Goal: Transaction & Acquisition: Obtain resource

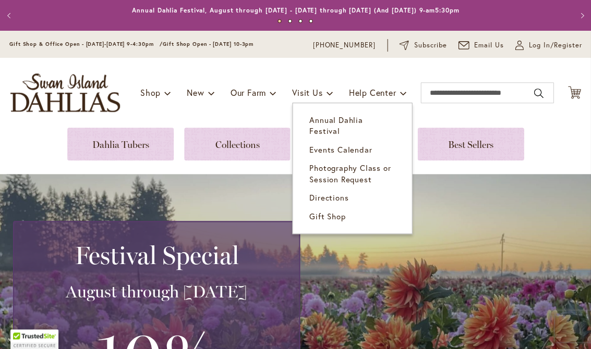
click at [357, 141] on link "Events Calendar" at bounding box center [352, 150] width 119 height 18
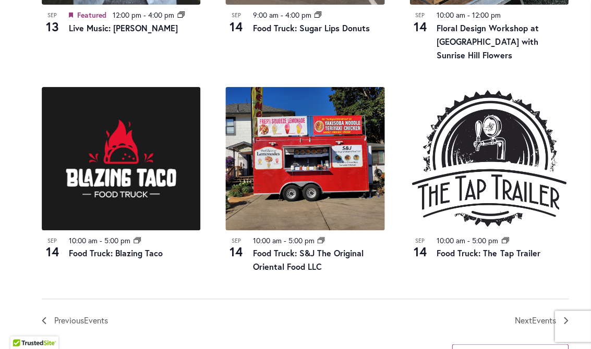
scroll to position [1151, 0]
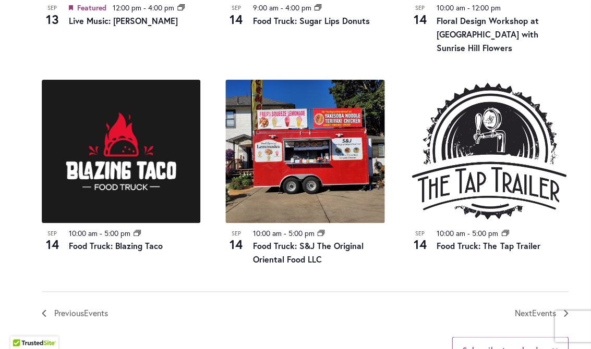
click at [122, 174] on img at bounding box center [121, 151] width 159 height 143
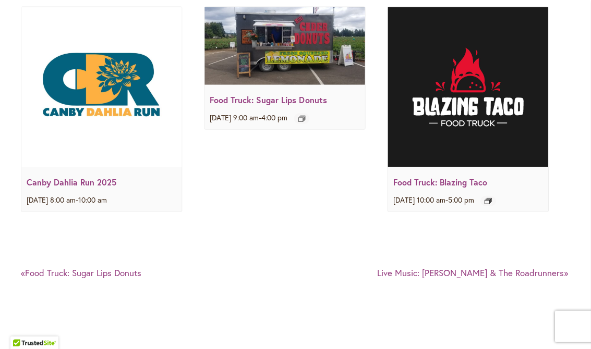
scroll to position [1436, 0]
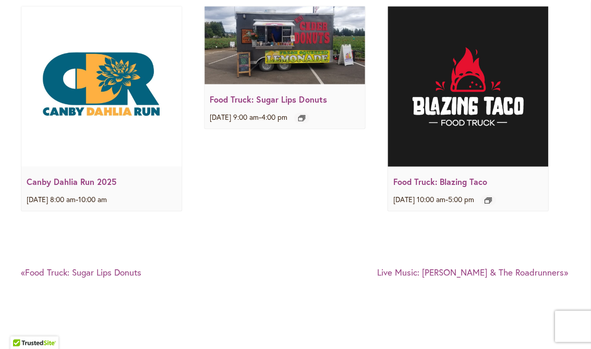
click at [286, 68] on img at bounding box center [284, 45] width 160 height 78
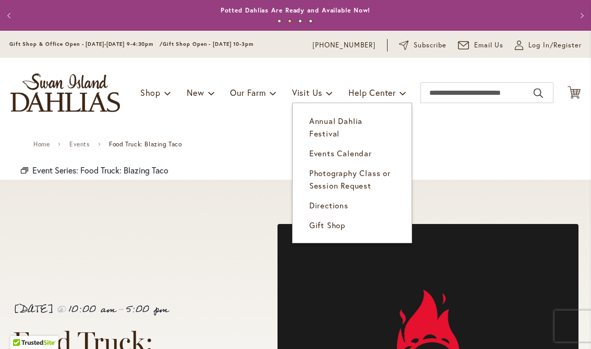
click at [355, 148] on span "Events Calendar" at bounding box center [340, 153] width 63 height 10
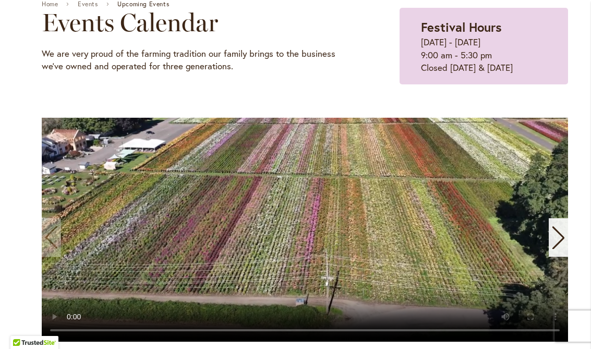
scroll to position [130, 0]
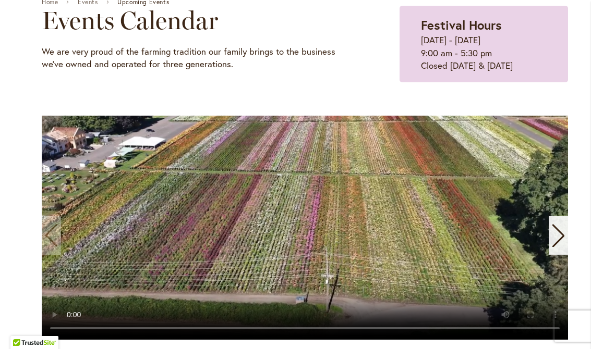
click at [562, 235] on icon "Next slide" at bounding box center [558, 236] width 12 height 23
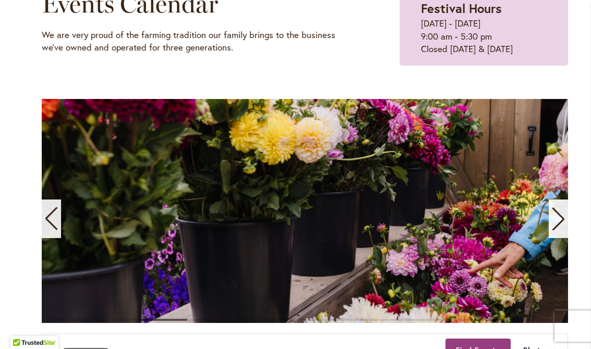
scroll to position [148, 0]
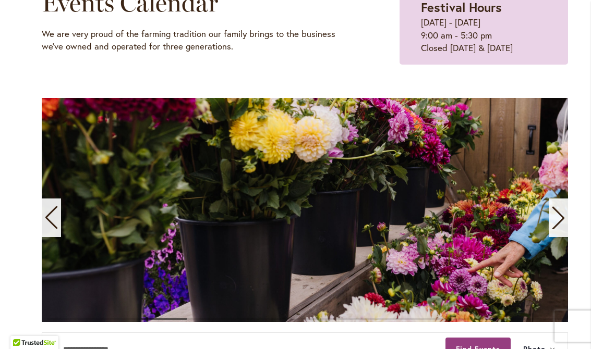
click at [56, 223] on icon "Previous slide" at bounding box center [51, 218] width 14 height 23
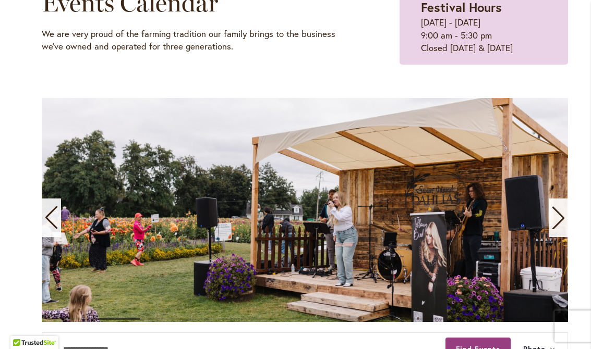
click at [564, 215] on icon "Next slide" at bounding box center [558, 218] width 14 height 23
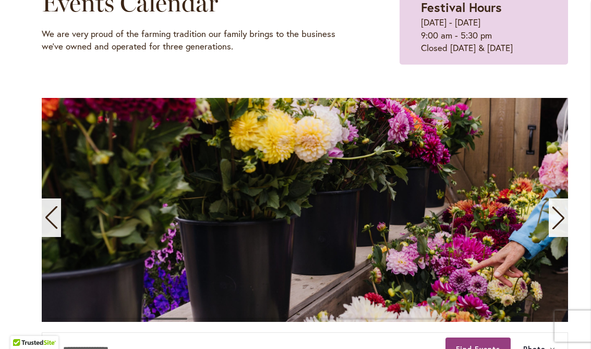
click at [564, 215] on icon "Next slide" at bounding box center [558, 218] width 14 height 23
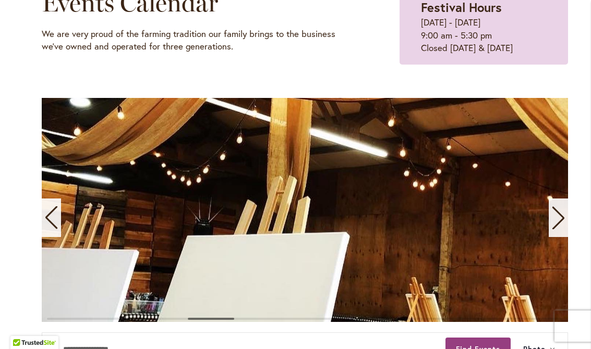
click at [565, 217] on icon "Next slide" at bounding box center [558, 218] width 14 height 23
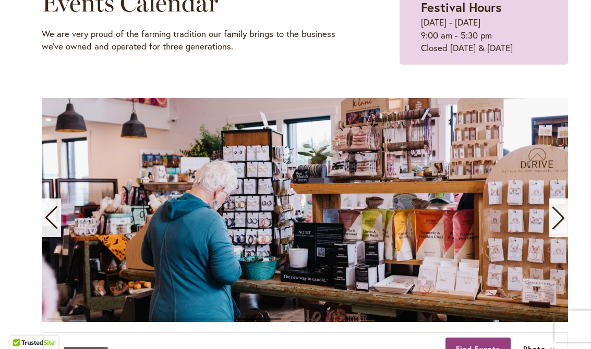
click at [479, 178] on span "5 / 11" at bounding box center [305, 210] width 526 height 224
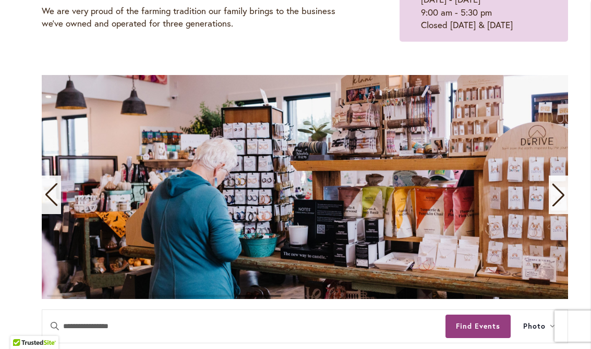
scroll to position [170, 0]
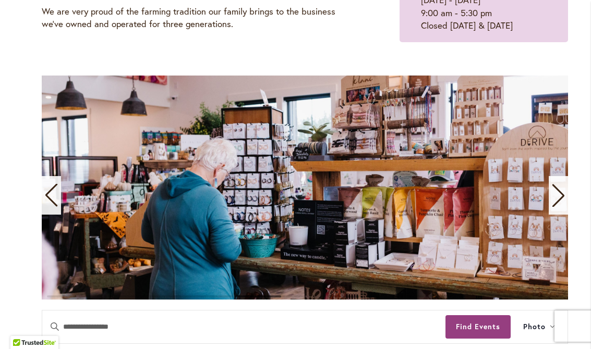
click at [563, 189] on icon "Next slide" at bounding box center [558, 195] width 14 height 23
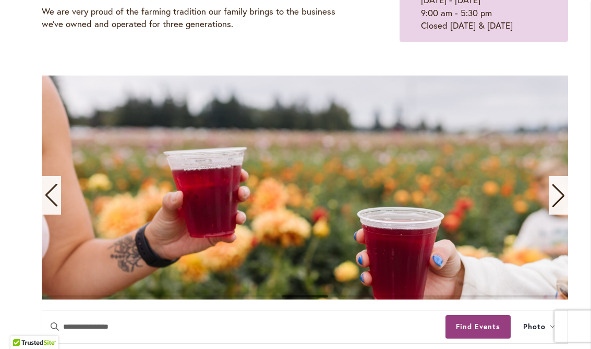
click at [561, 198] on icon "Next slide" at bounding box center [558, 196] width 12 height 23
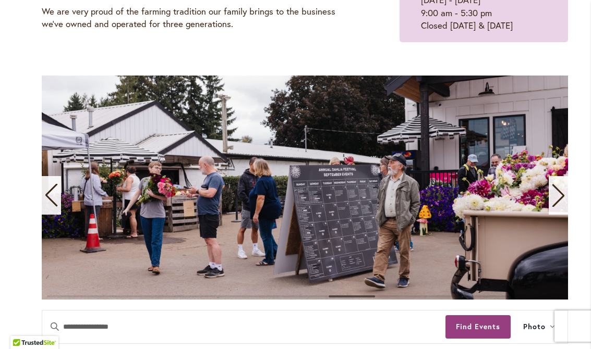
click at [558, 197] on icon "Next slide" at bounding box center [558, 195] width 14 height 23
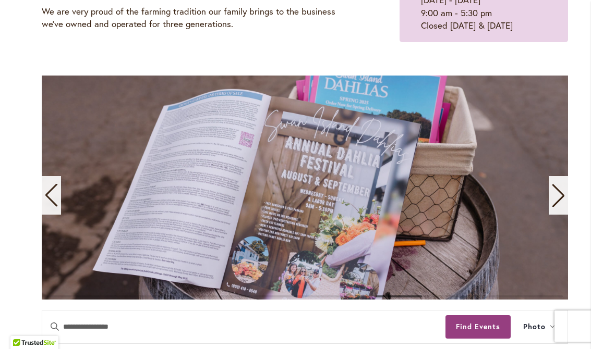
click at [567, 193] on div "Next slide" at bounding box center [558, 195] width 19 height 39
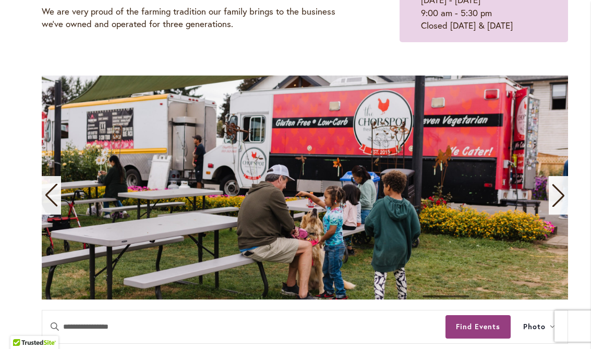
click at [555, 191] on icon "Next slide" at bounding box center [558, 195] width 14 height 23
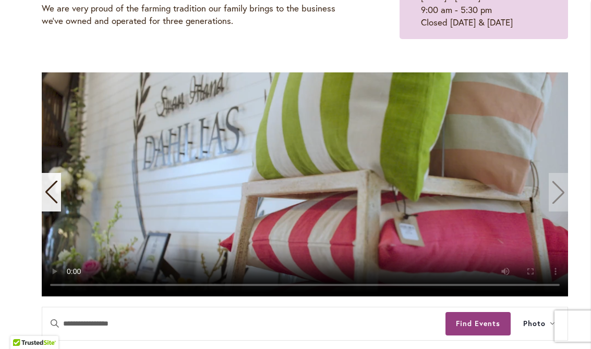
scroll to position [175, 0]
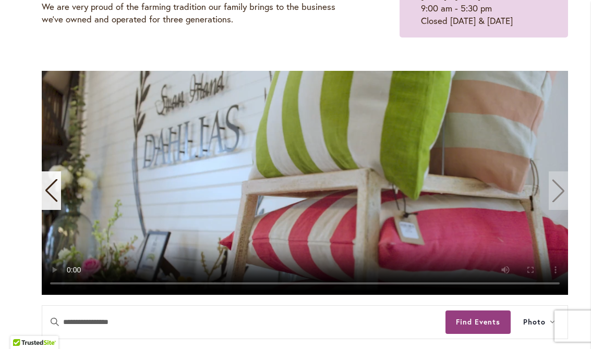
click at [566, 188] on video "11 / 11" at bounding box center [305, 183] width 526 height 224
click at [563, 180] on video "11 / 11" at bounding box center [305, 183] width 526 height 224
click at [564, 178] on video "11 / 11" at bounding box center [305, 183] width 526 height 224
click at [561, 188] on video "11 / 11" at bounding box center [305, 183] width 526 height 224
click at [565, 189] on video "11 / 11" at bounding box center [305, 183] width 526 height 224
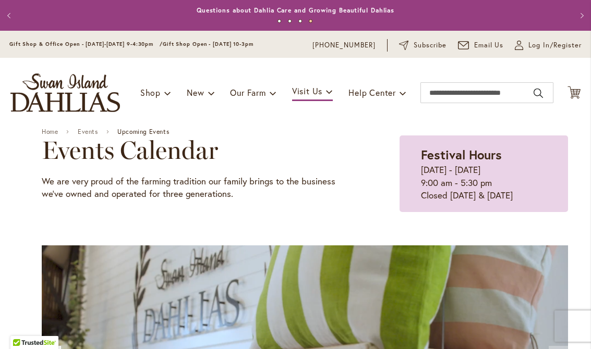
scroll to position [0, 0]
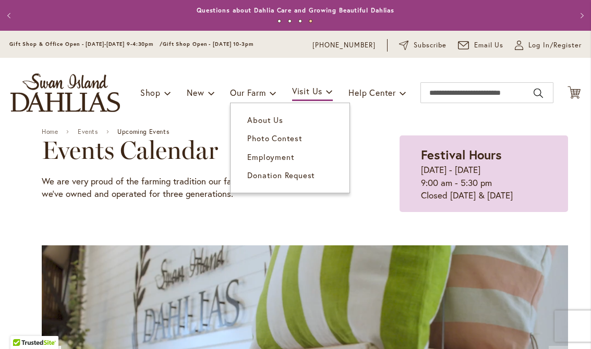
click at [295, 135] on span "Photo Contest" at bounding box center [274, 138] width 55 height 10
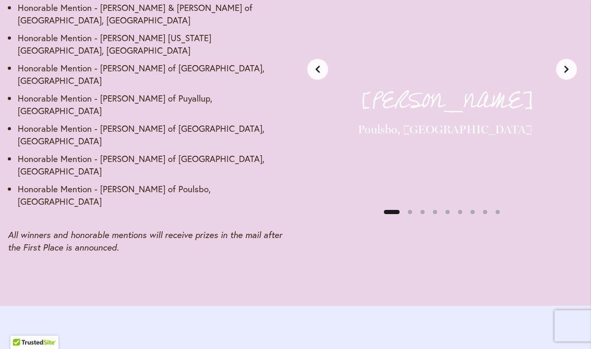
scroll to position [1729, 0]
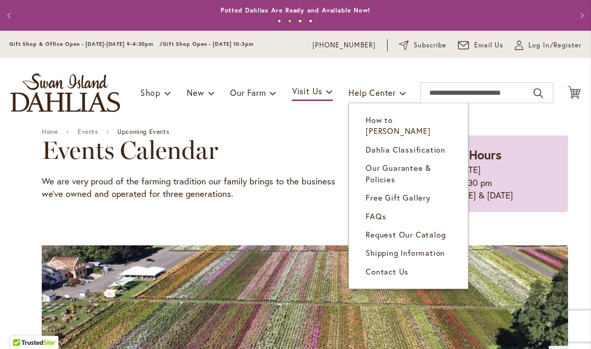
click at [422, 192] on span "Free Gift Gallery" at bounding box center [398, 197] width 65 height 10
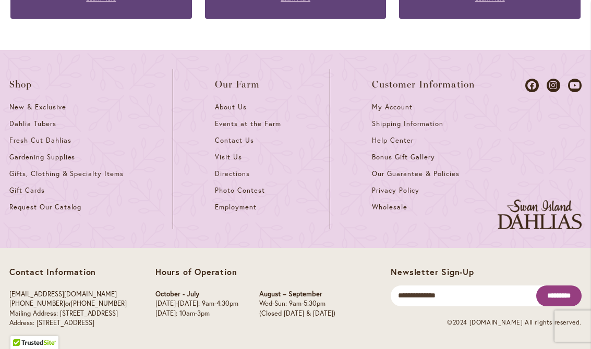
scroll to position [2076, 0]
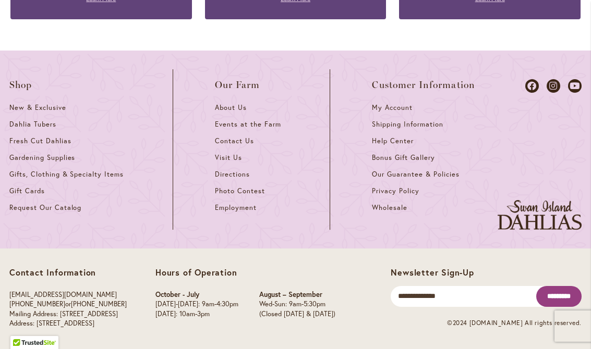
click at [247, 173] on span "Directions" at bounding box center [232, 174] width 35 height 9
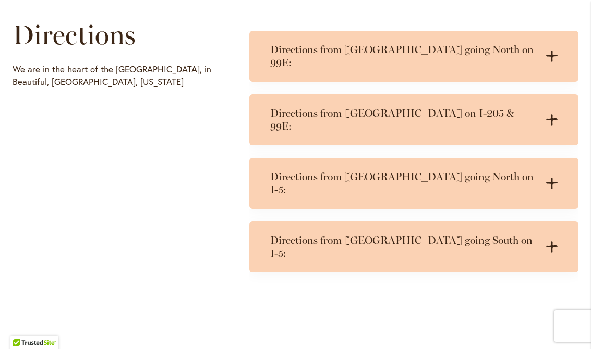
scroll to position [524, 0]
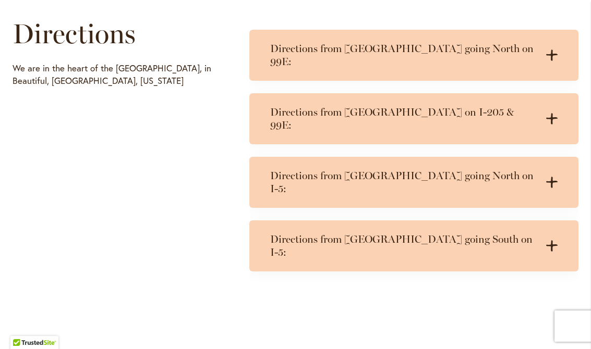
click at [557, 99] on div "Directions from Portland on I-205 & 99E: .cls-1 { fill: #3c2616; stroke-width: …" at bounding box center [413, 118] width 329 height 51
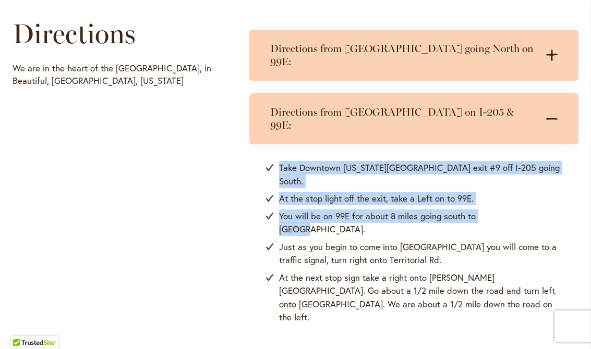
scroll to position [524, 3]
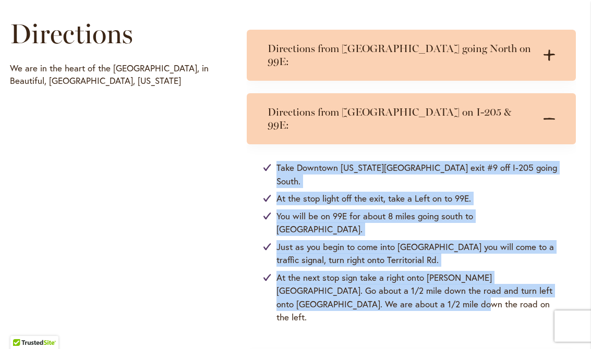
copy ul "Take Downtown Oregon City exit #9 off I-205 going South. At the stop light off …"
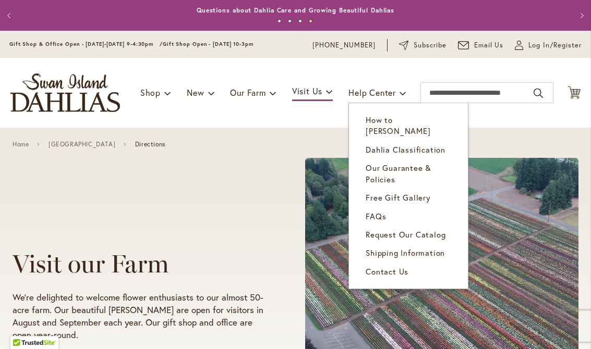
click at [430, 229] on span "Request Our Catalog" at bounding box center [406, 234] width 80 height 10
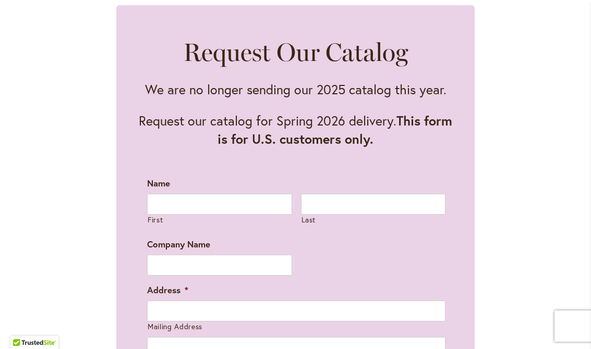
scroll to position [538, 0]
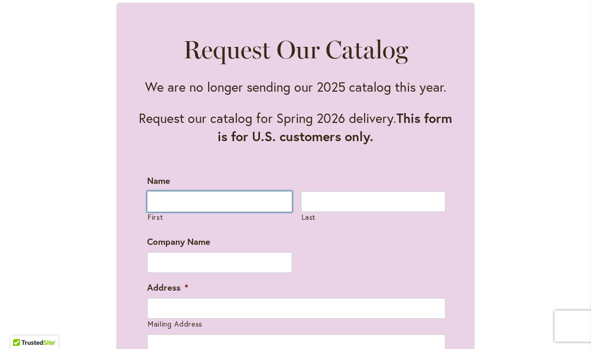
click at [214, 199] on input "First" at bounding box center [219, 201] width 145 height 21
type input "********"
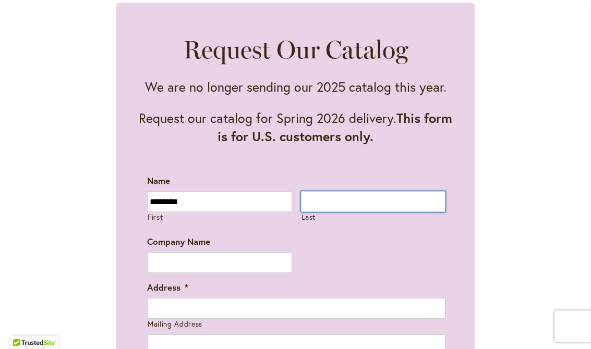
click at [309, 204] on input "Last" at bounding box center [373, 201] width 145 height 21
type input "*****"
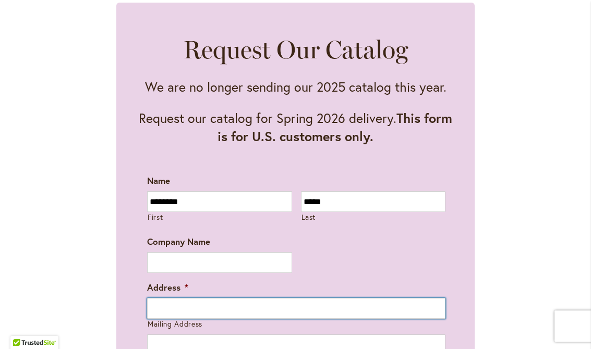
click at [168, 305] on input "Mailing Address" at bounding box center [296, 308] width 298 height 21
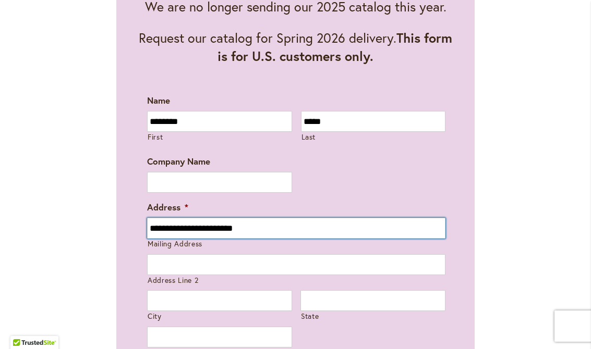
scroll to position [627, 0]
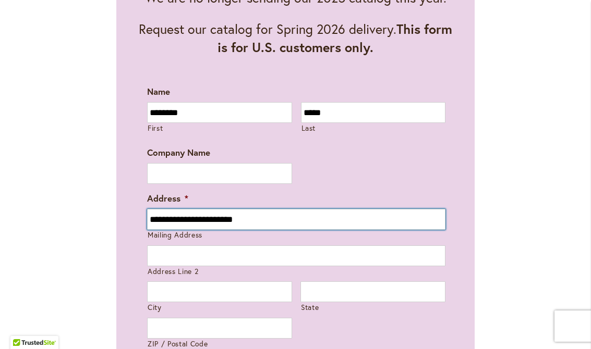
type input "**********"
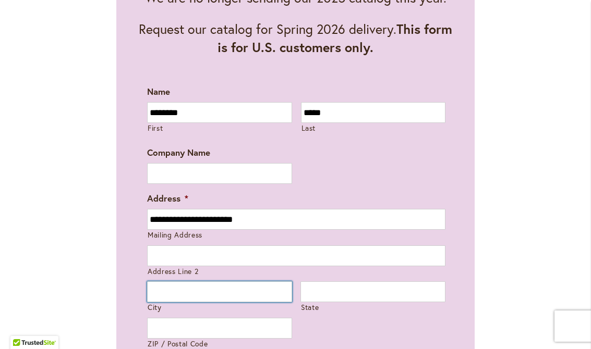
click at [220, 294] on input "City" at bounding box center [219, 292] width 145 height 21
type input "********"
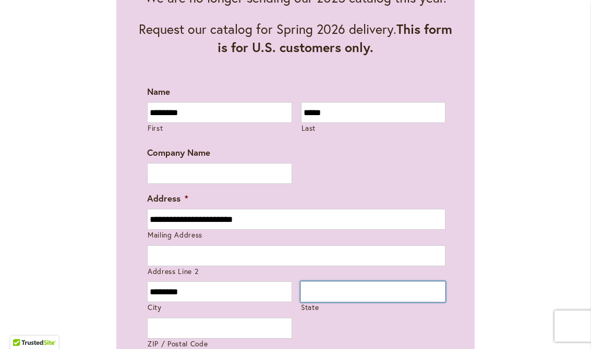
click at [373, 290] on input "State" at bounding box center [372, 292] width 145 height 21
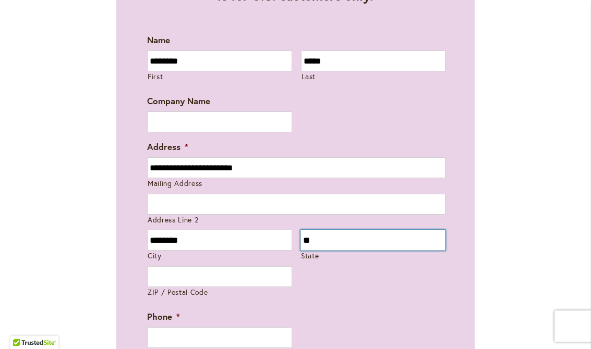
scroll to position [688, 0]
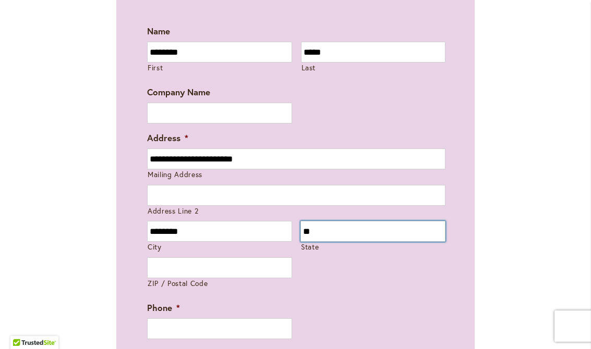
type input "**"
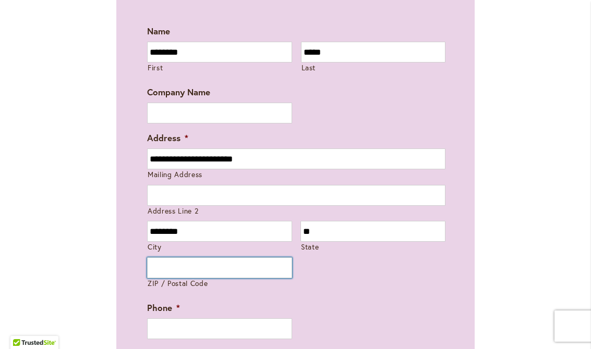
click at [217, 265] on input "ZIP / Postal Code" at bounding box center [219, 268] width 145 height 21
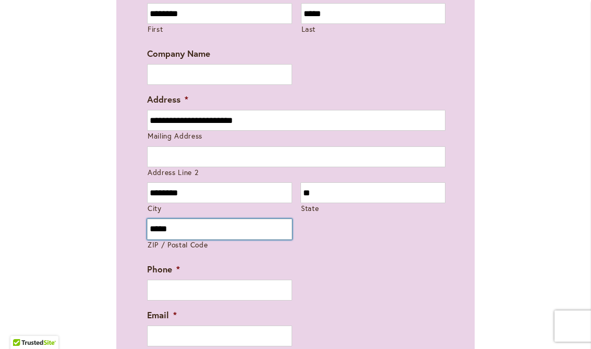
scroll to position [738, 0]
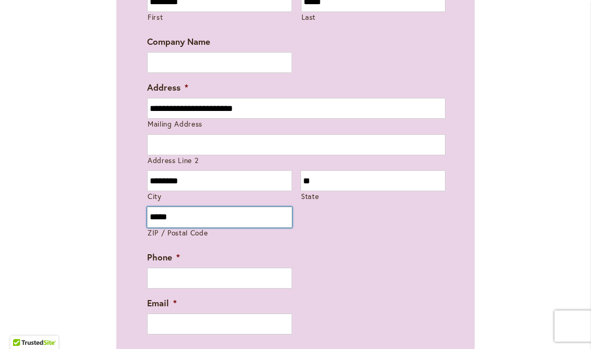
type input "*****"
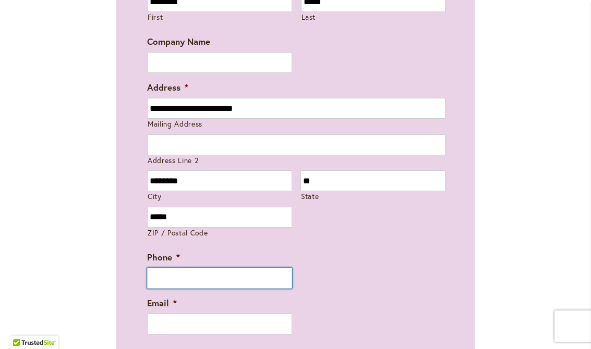
click at [227, 273] on input "Phone *" at bounding box center [219, 278] width 145 height 21
type input "**********"
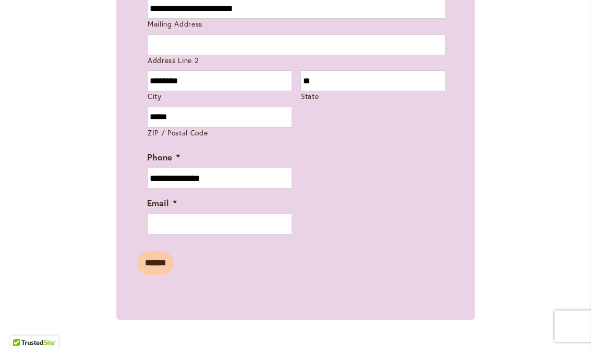
scroll to position [841, 0]
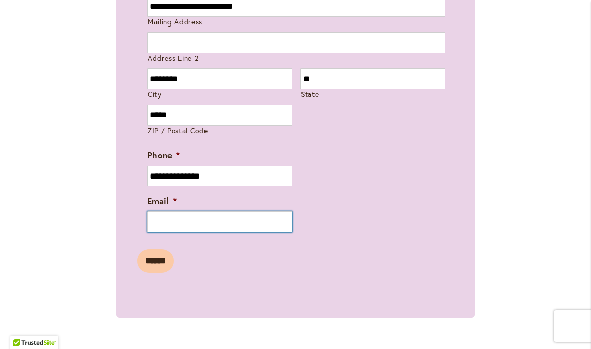
click at [252, 223] on input "Email *" at bounding box center [219, 222] width 145 height 21
click at [251, 212] on input "Email *" at bounding box center [219, 222] width 145 height 21
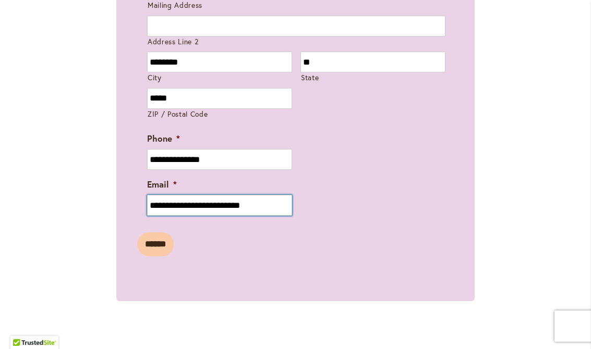
scroll to position [861, 0]
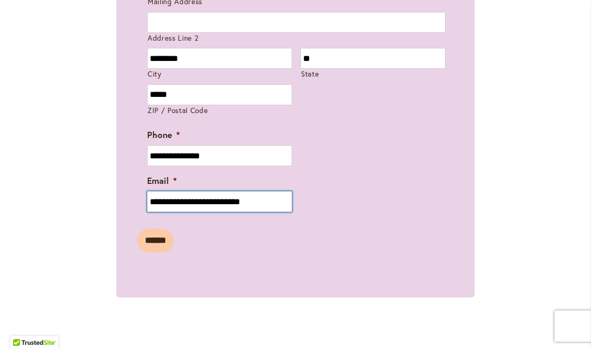
type input "**********"
click at [165, 237] on input "******" at bounding box center [155, 241] width 37 height 24
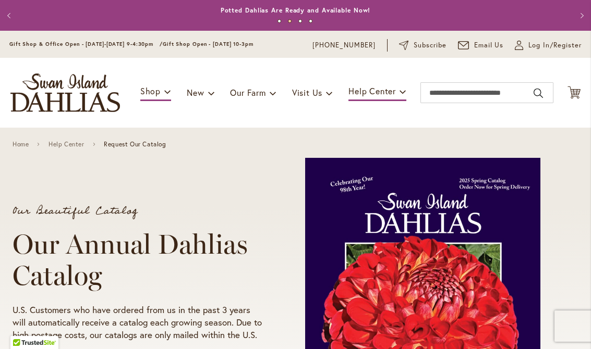
scroll to position [0, 0]
click at [257, 116] on span "New & Exclusive" at bounding box center [235, 120] width 63 height 10
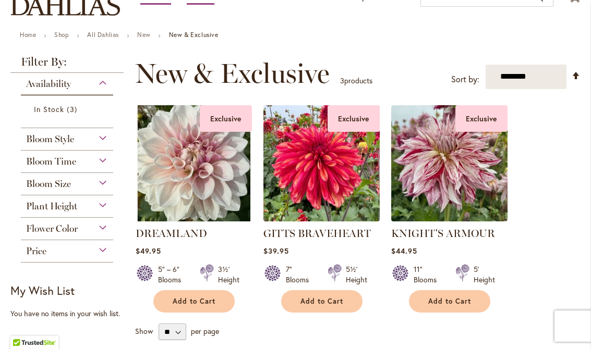
scroll to position [97, 0]
click at [463, 158] on img at bounding box center [449, 163] width 116 height 116
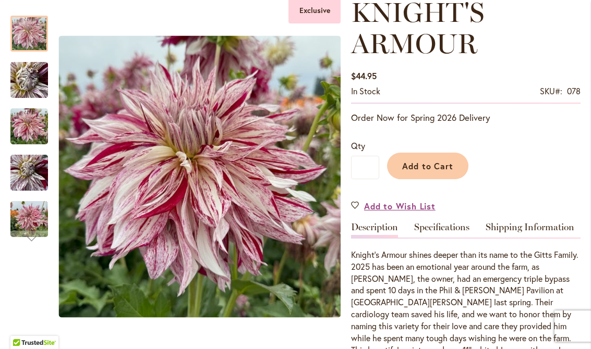
scroll to position [153, 0]
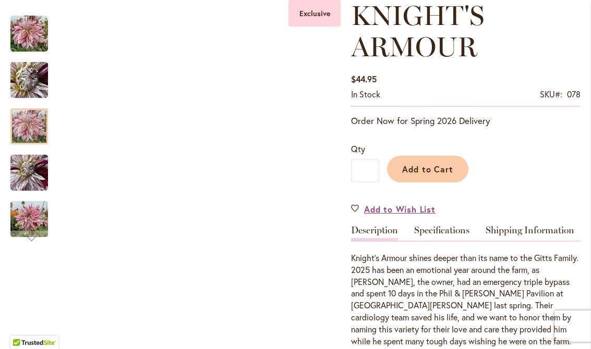
click at [31, 132] on img "KNIGHT'S ARMOUR" at bounding box center [29, 127] width 38 height 50
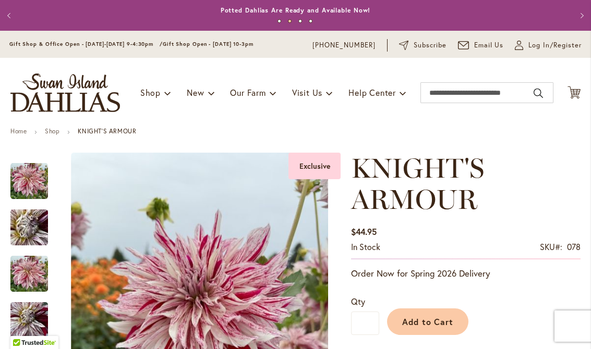
scroll to position [0, 0]
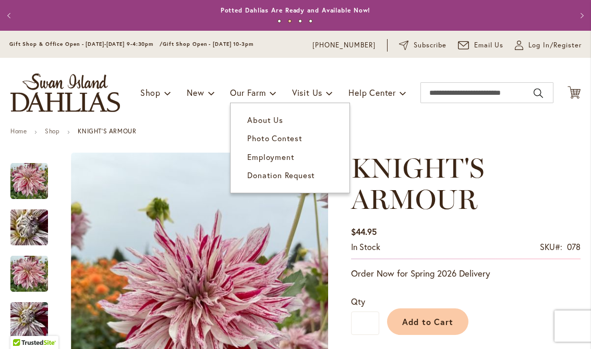
click at [270, 120] on span "About Us" at bounding box center [264, 120] width 35 height 10
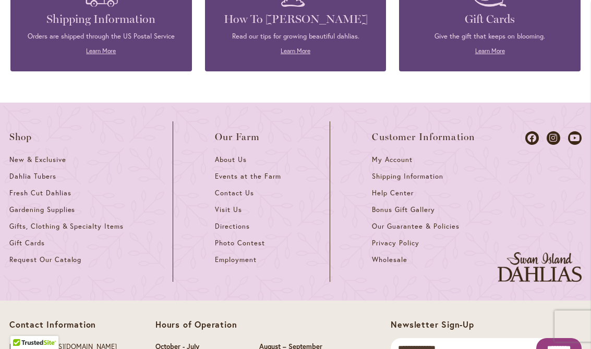
scroll to position [1335, 0]
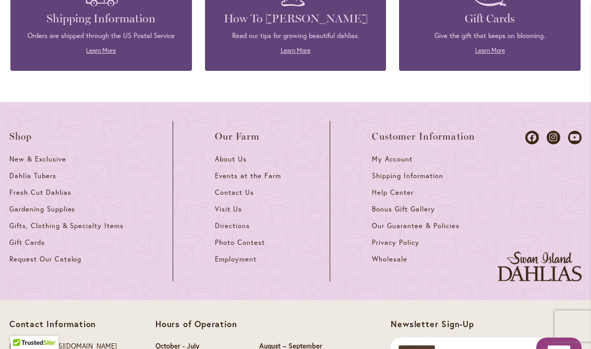
click at [423, 205] on link "Bonus Gift Gallery" at bounding box center [423, 213] width 103 height 17
